Goal: Transaction & Acquisition: Purchase product/service

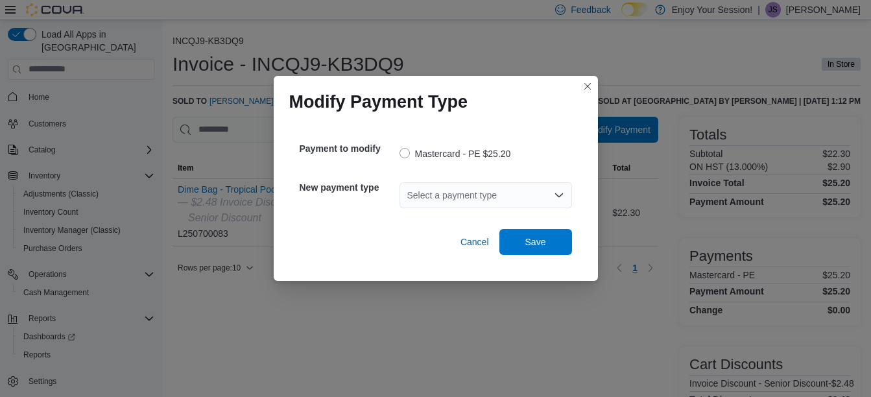
click at [486, 201] on div "Select a payment type" at bounding box center [486, 195] width 173 height 26
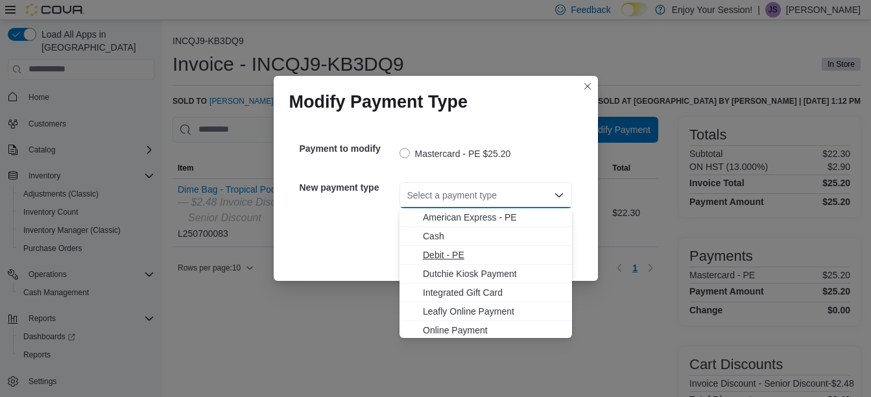
click at [450, 249] on span "Debit - PE" at bounding box center [493, 254] width 141 height 13
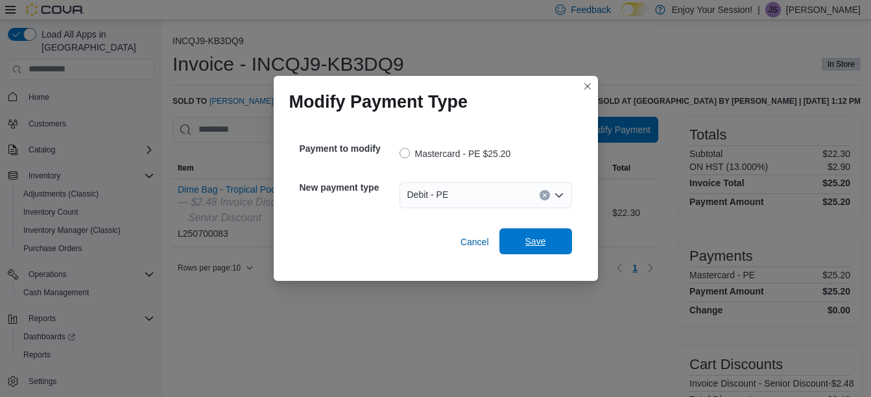
click at [534, 240] on span "Save" at bounding box center [535, 241] width 21 height 13
